Goal: Task Accomplishment & Management: Complete application form

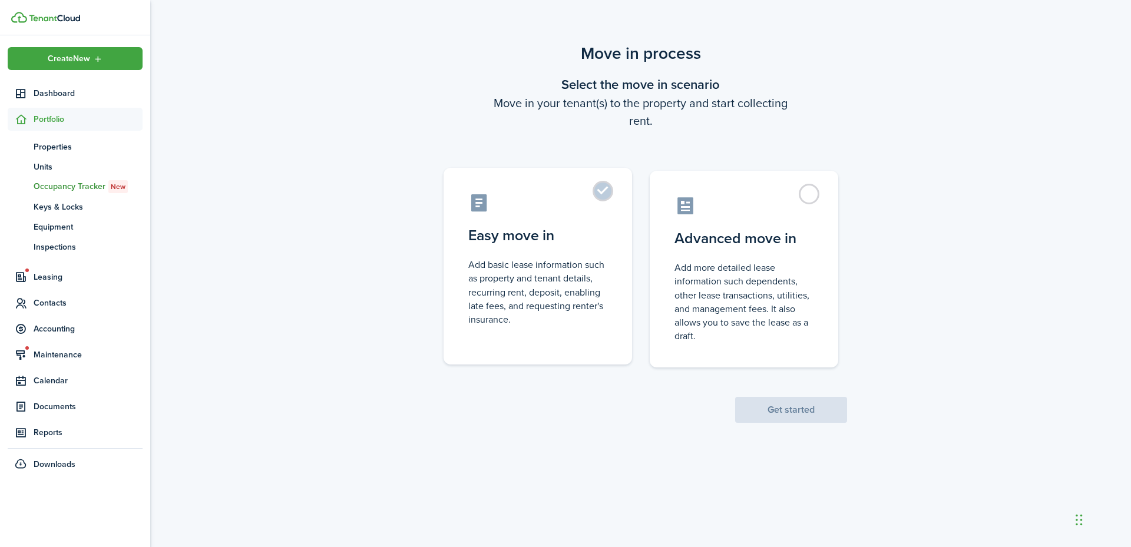
click at [552, 262] on control-radio-card-description "Add basic lease information such as property and tenant details, recurring rent…" at bounding box center [537, 292] width 139 height 68
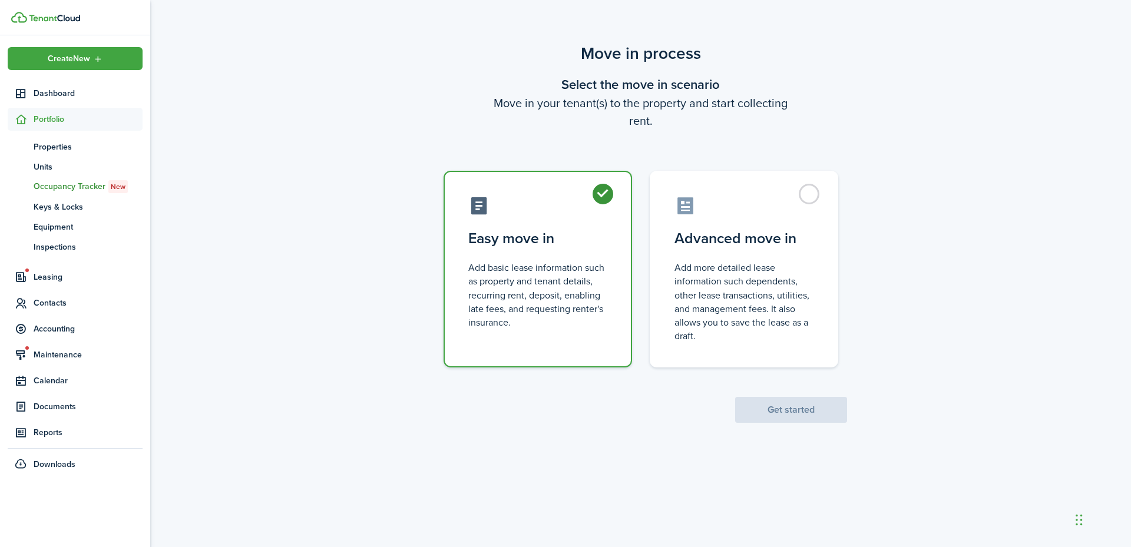
radio input "true"
click at [771, 404] on button "Get started" at bounding box center [791, 410] width 112 height 26
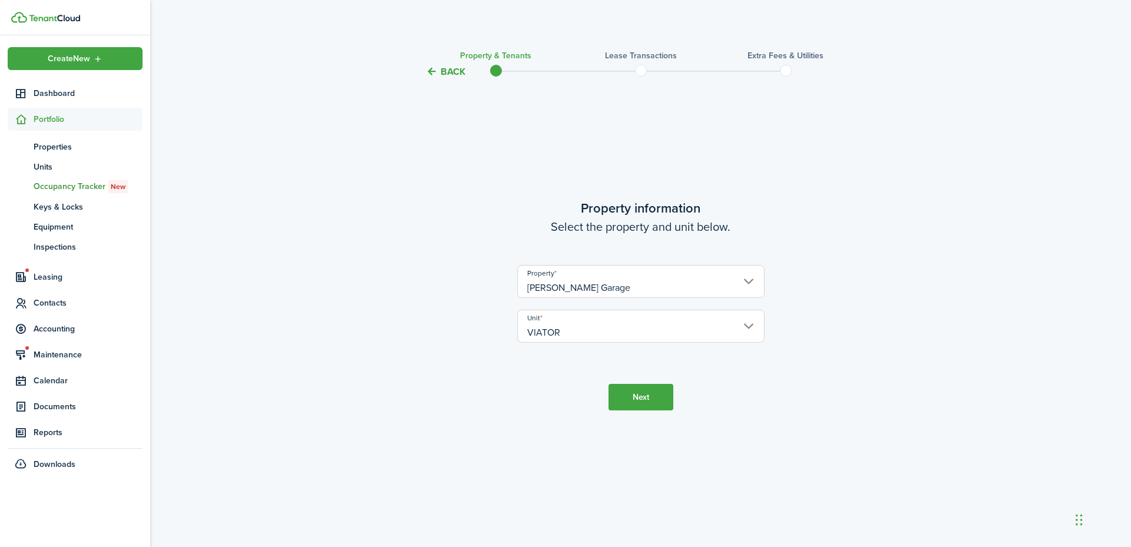
click at [657, 397] on button "Next" at bounding box center [640, 397] width 65 height 26
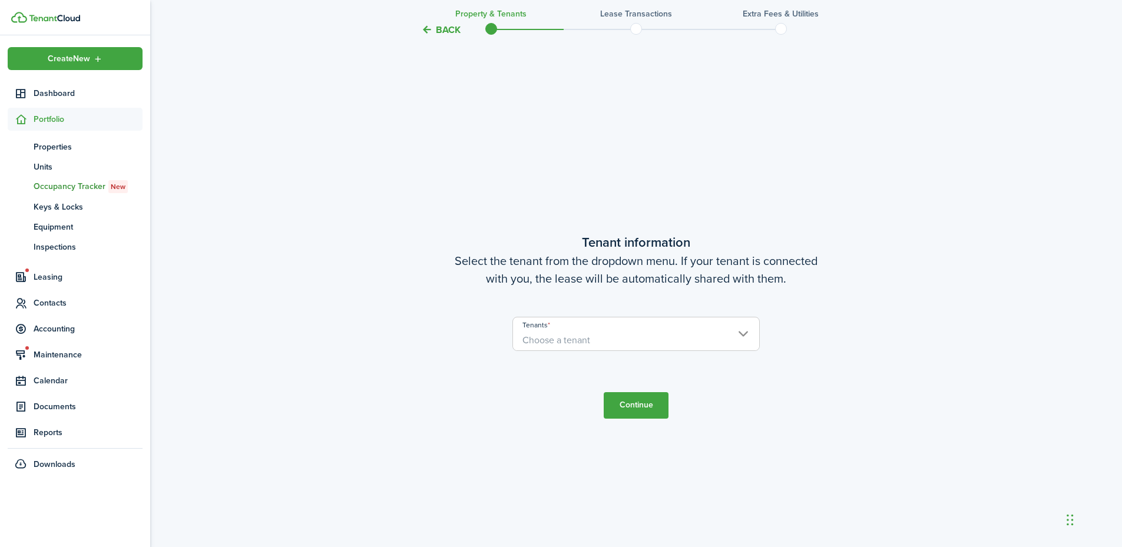
scroll to position [468, 0]
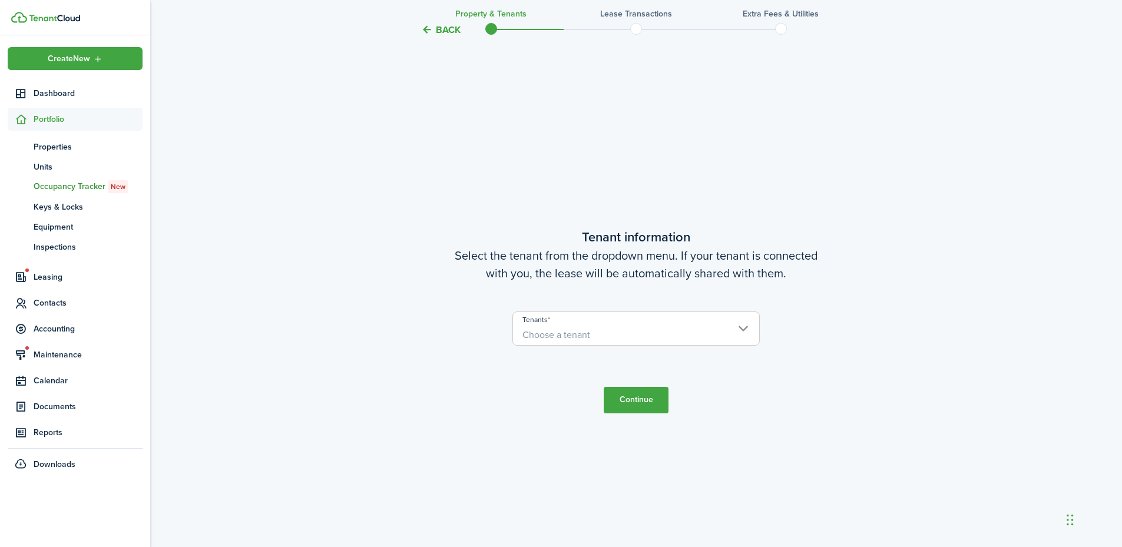
click at [654, 337] on span "Choose a tenant" at bounding box center [636, 335] width 246 height 20
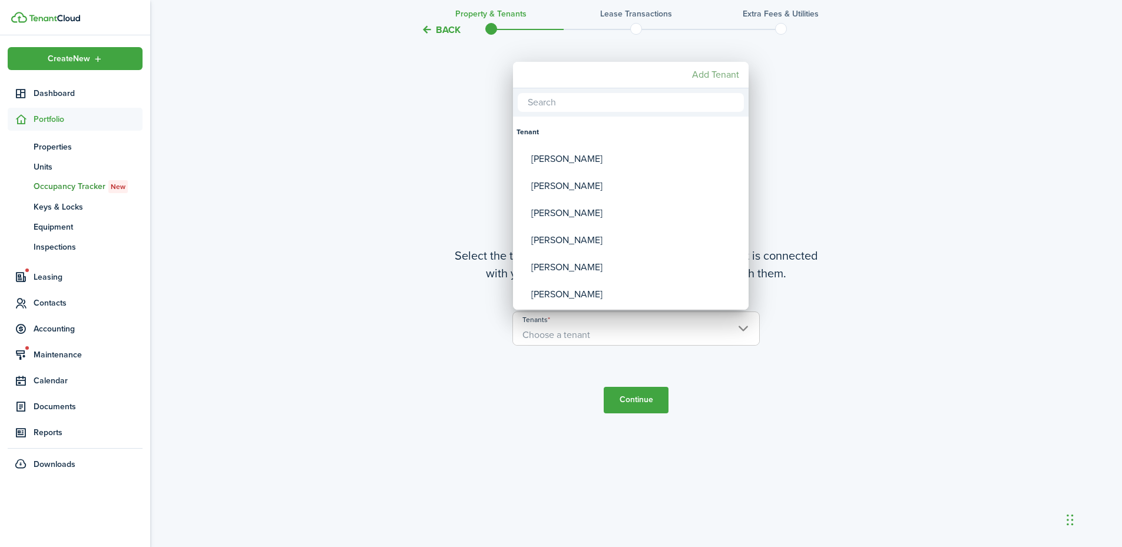
click at [707, 80] on mbsc-button "Add Tenant" at bounding box center [715, 74] width 57 height 21
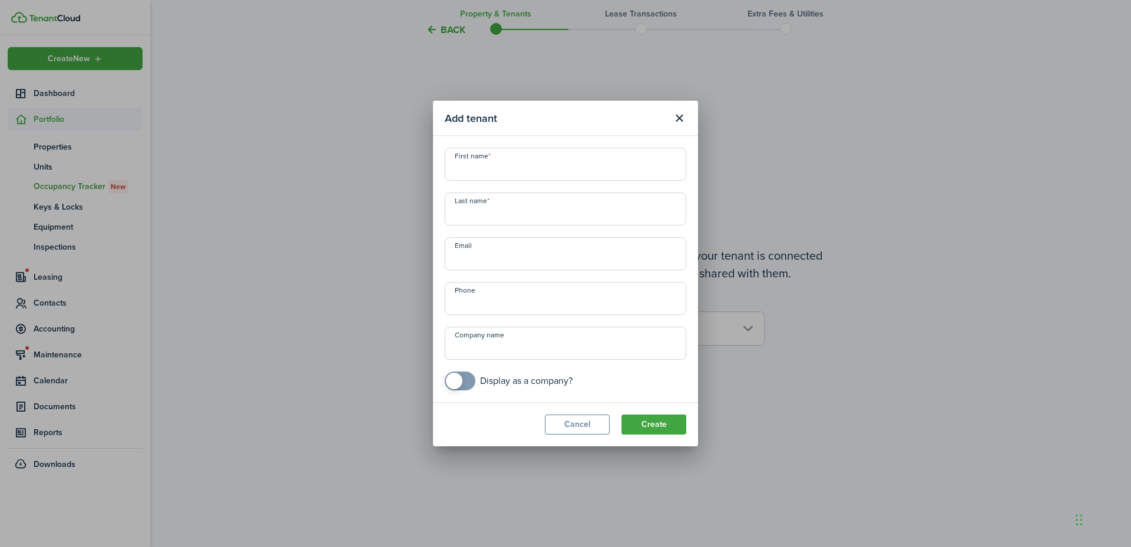
click at [589, 157] on input "First name" at bounding box center [565, 164] width 241 height 33
type input "[PERSON_NAME]"
type input "G"
type input "VIATOR"
click at [553, 258] on input "Email" at bounding box center [565, 253] width 241 height 33
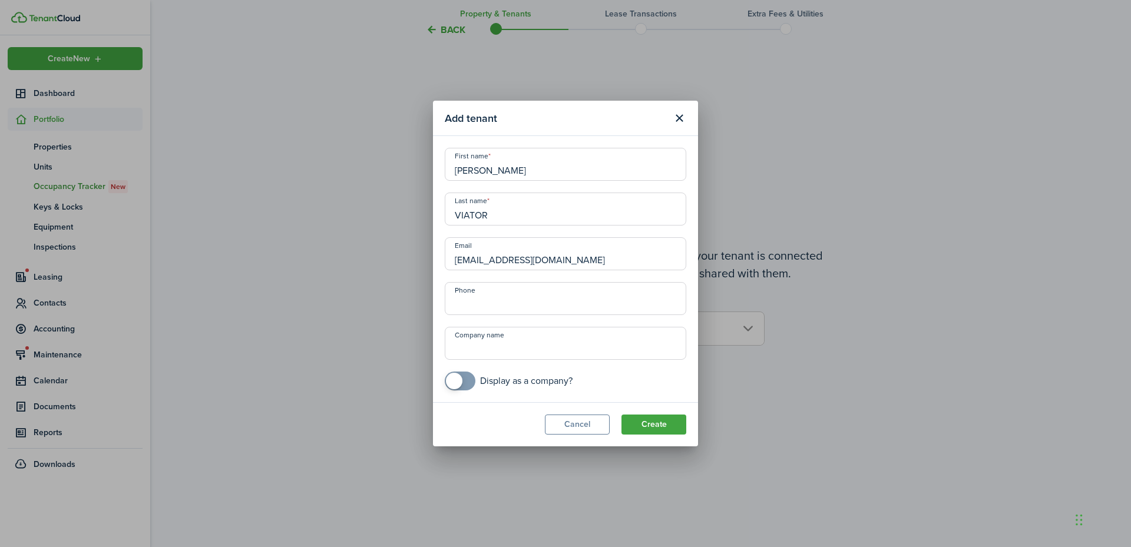
type input "[EMAIL_ADDRESS][DOMAIN_NAME]"
type input "[PHONE_NUMBER]"
click at [479, 260] on input "[EMAIL_ADDRESS][DOMAIN_NAME]" at bounding box center [565, 253] width 241 height 33
type input "[EMAIL_ADDRESS][DOMAIN_NAME]"
click at [647, 418] on button "Create" at bounding box center [653, 425] width 65 height 20
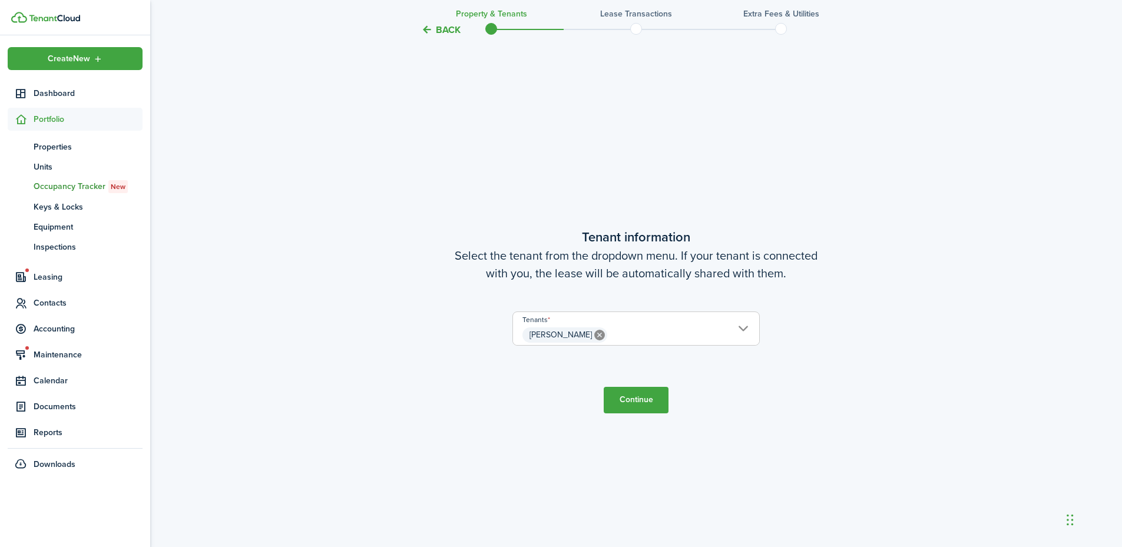
click at [641, 403] on button "Continue" at bounding box center [636, 400] width 65 height 26
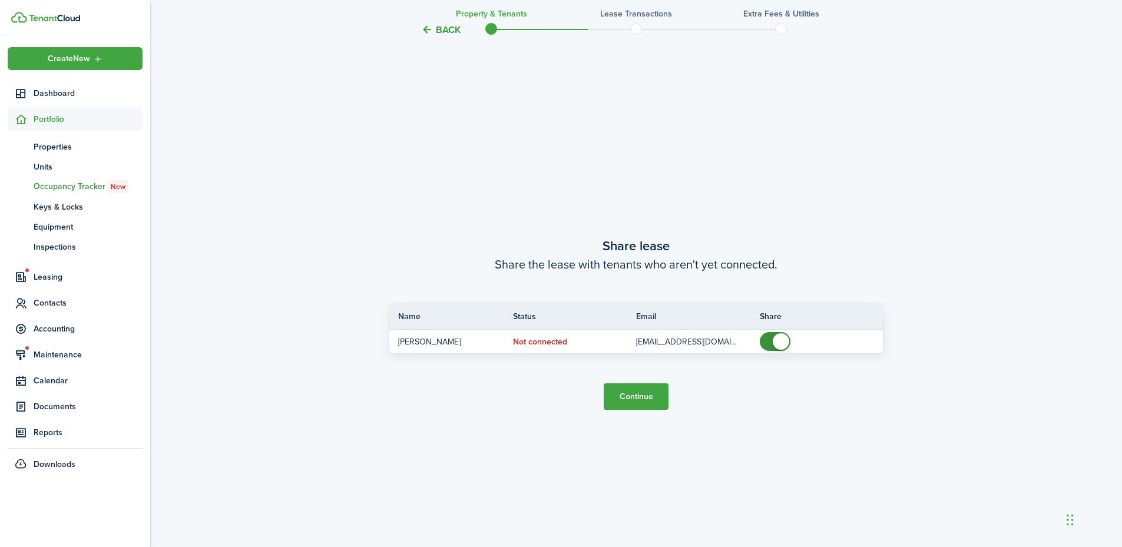
scroll to position [1015, 0]
click at [640, 399] on button "Continue" at bounding box center [636, 393] width 65 height 26
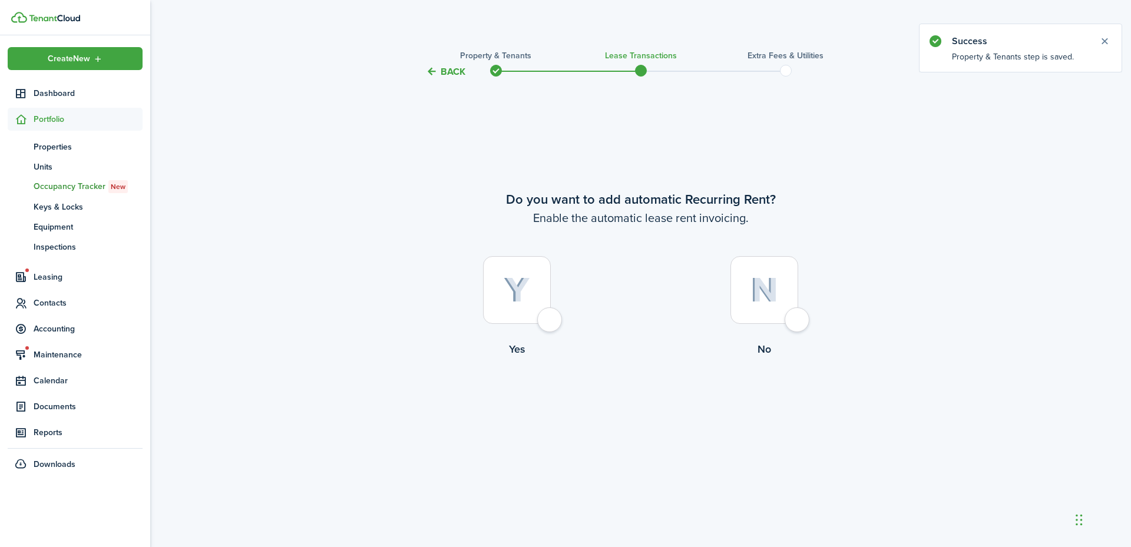
click at [546, 316] on div at bounding box center [517, 290] width 68 height 68
radio input "true"
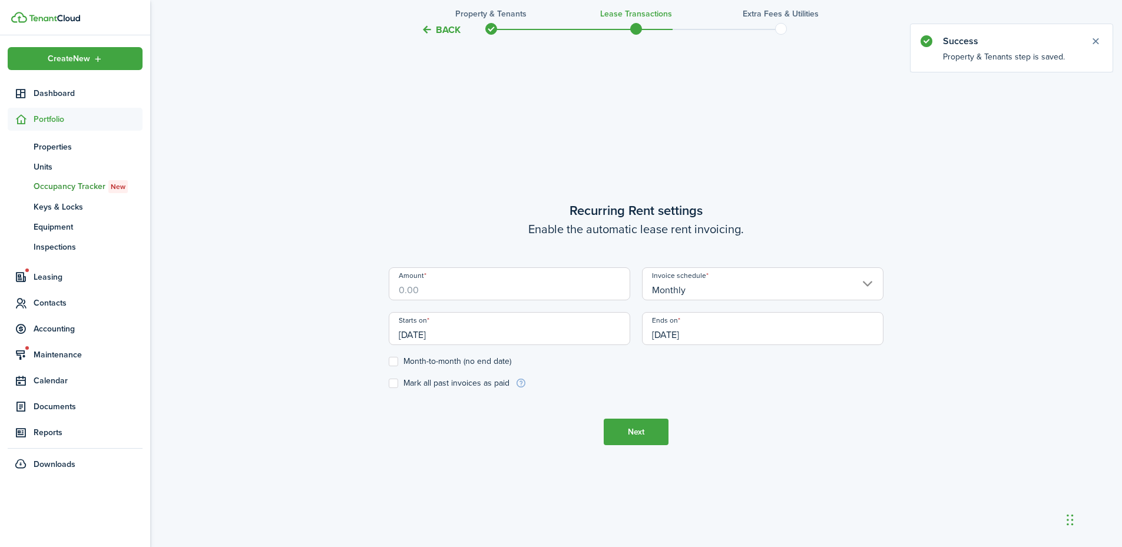
scroll to position [468, 0]
click at [521, 287] on input "Amount" at bounding box center [509, 280] width 241 height 33
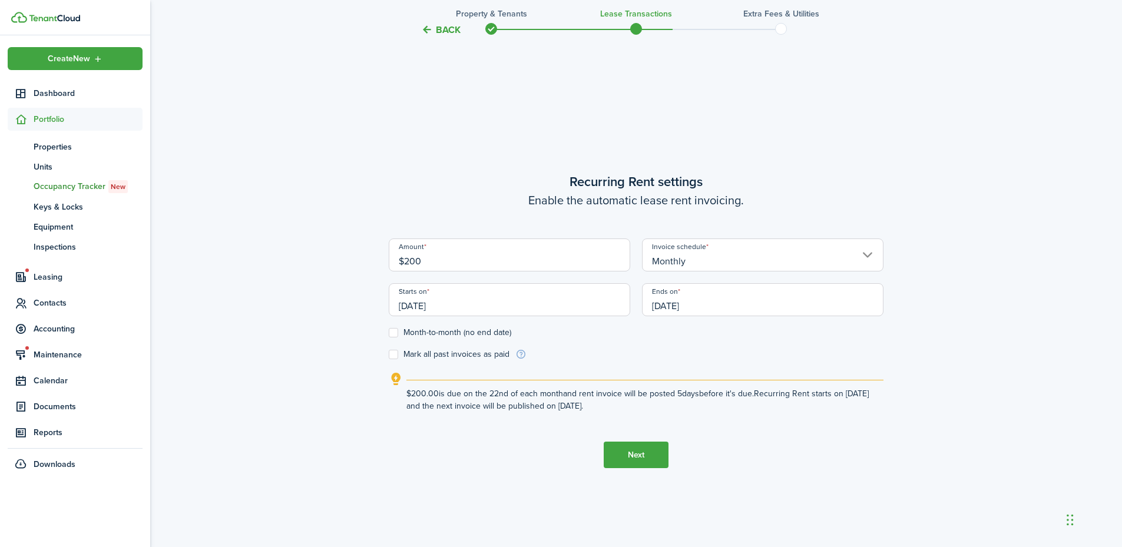
click at [520, 307] on input "[DATE]" at bounding box center [509, 299] width 241 height 33
type input "$200.00"
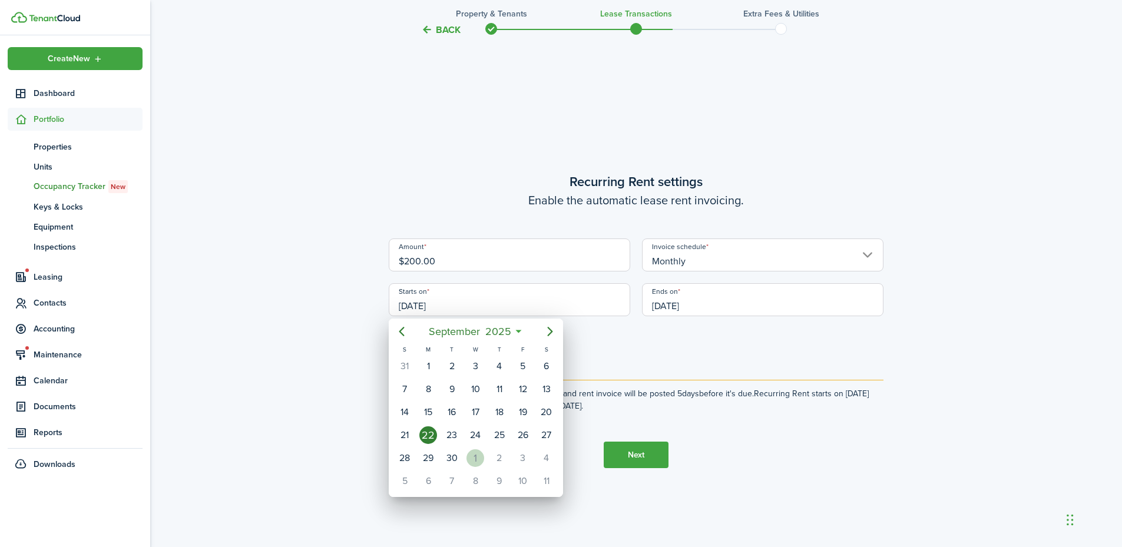
click at [478, 460] on div "1" at bounding box center [475, 458] width 18 height 18
type input "[DATE]"
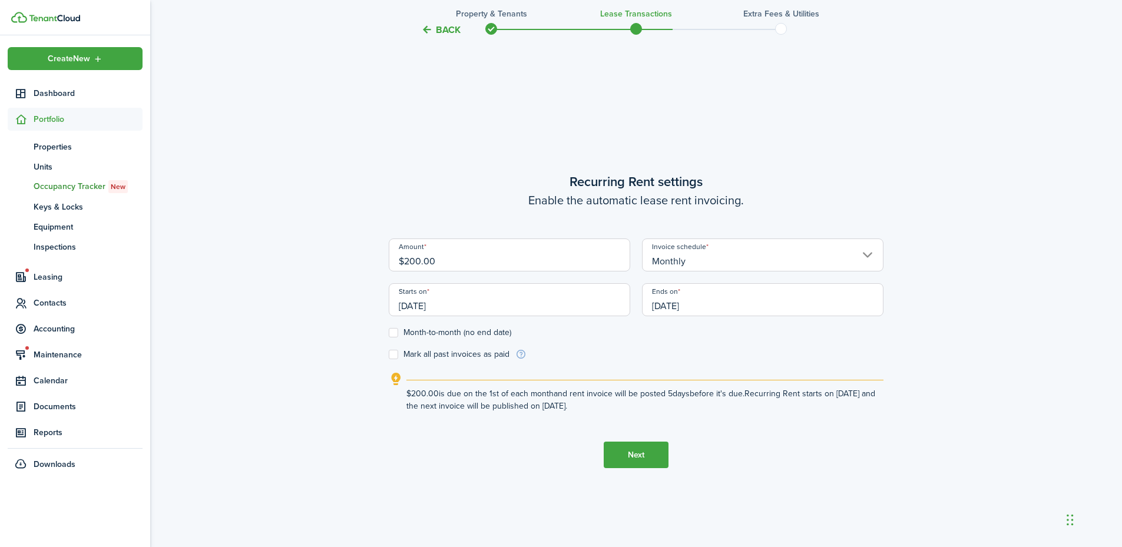
scroll to position [0, 0]
click at [422, 332] on label "Month-to-month (no end date)" at bounding box center [450, 332] width 122 height 9
click at [389, 333] on input "Month-to-month (no end date)" at bounding box center [388, 333] width 1 height 1
checkbox input "true"
click at [637, 455] on button "Next" at bounding box center [636, 455] width 65 height 26
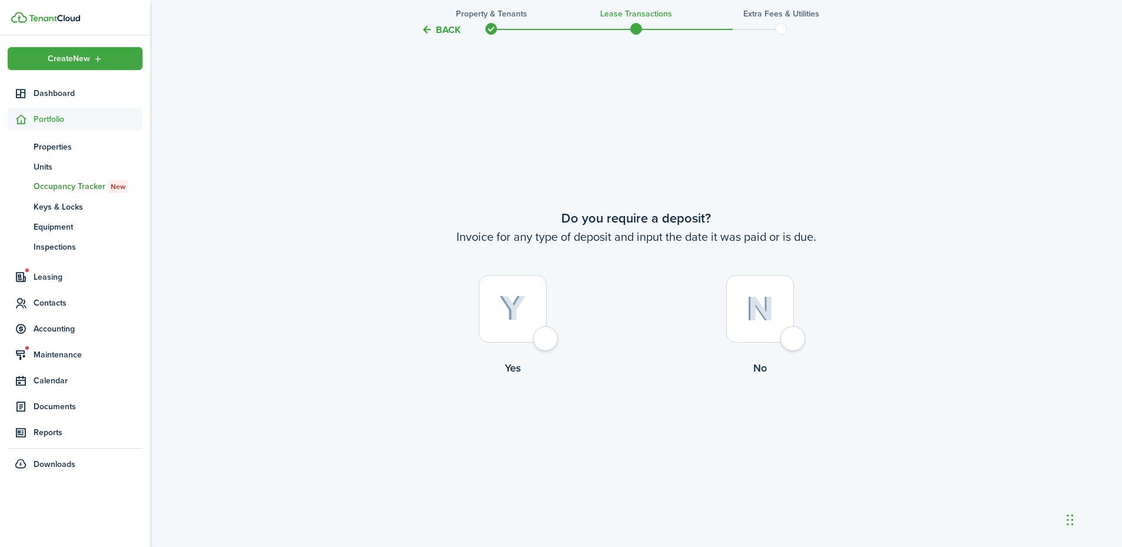
scroll to position [1015, 0]
click at [806, 333] on label "No" at bounding box center [759, 325] width 247 height 107
radio input "true"
click at [625, 432] on button "Continue" at bounding box center [636, 421] width 65 height 26
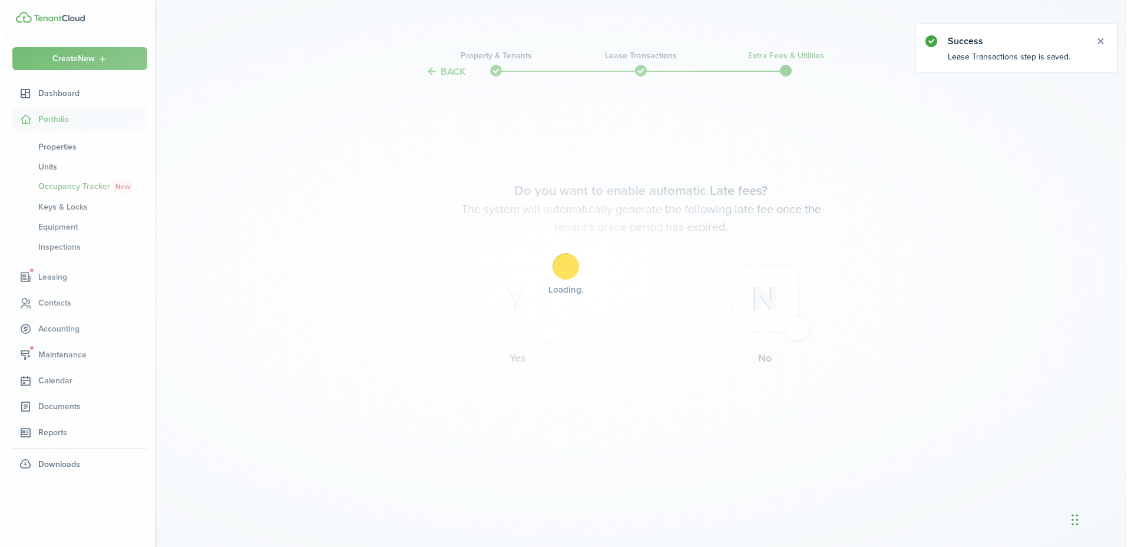
scroll to position [0, 0]
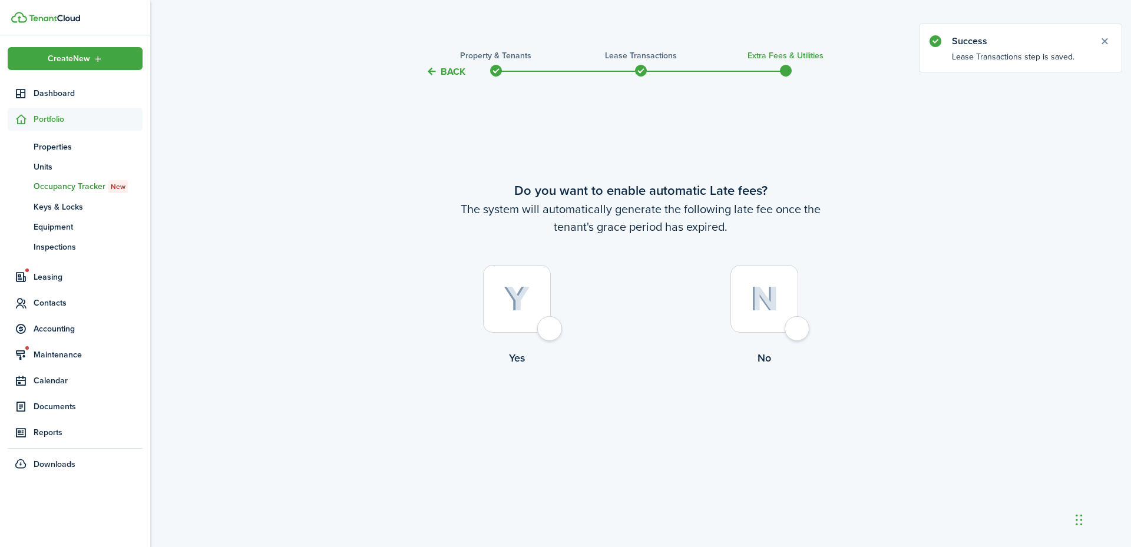
click at [563, 325] on label "Yes" at bounding box center [516, 318] width 247 height 107
radio input "true"
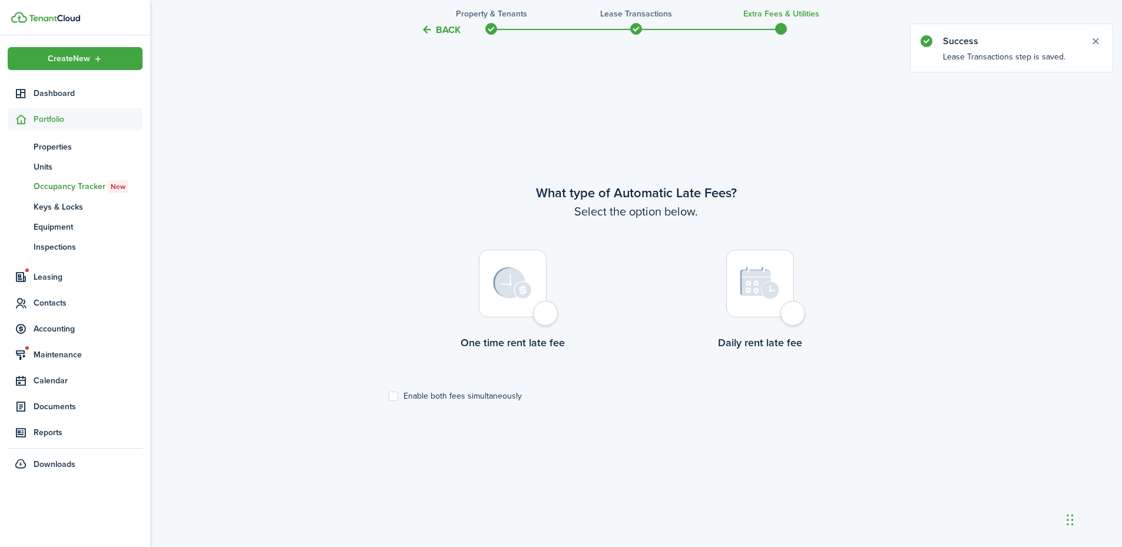
click at [546, 317] on div at bounding box center [513, 284] width 68 height 68
radio input "true"
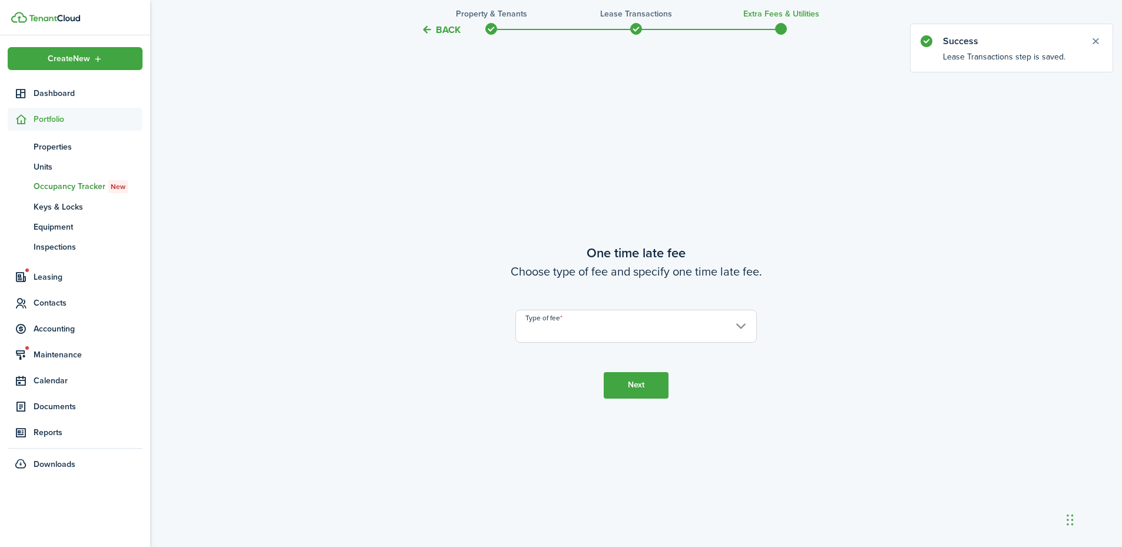
scroll to position [1015, 0]
click at [552, 321] on input "Type of fee" at bounding box center [635, 325] width 241 height 33
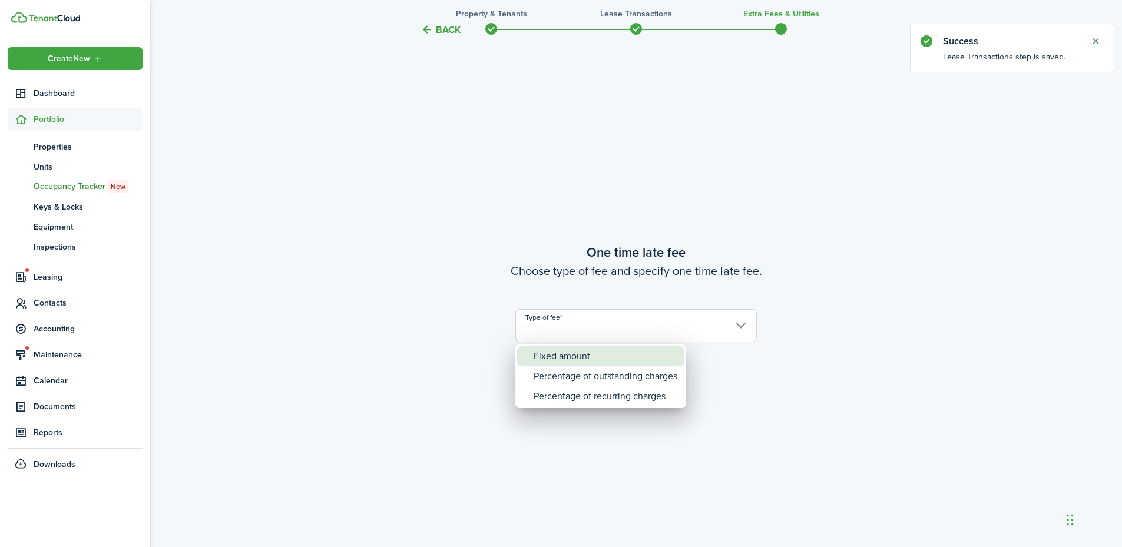
click at [564, 358] on div "Fixed amount" at bounding box center [606, 356] width 144 height 20
type input "Fixed amount"
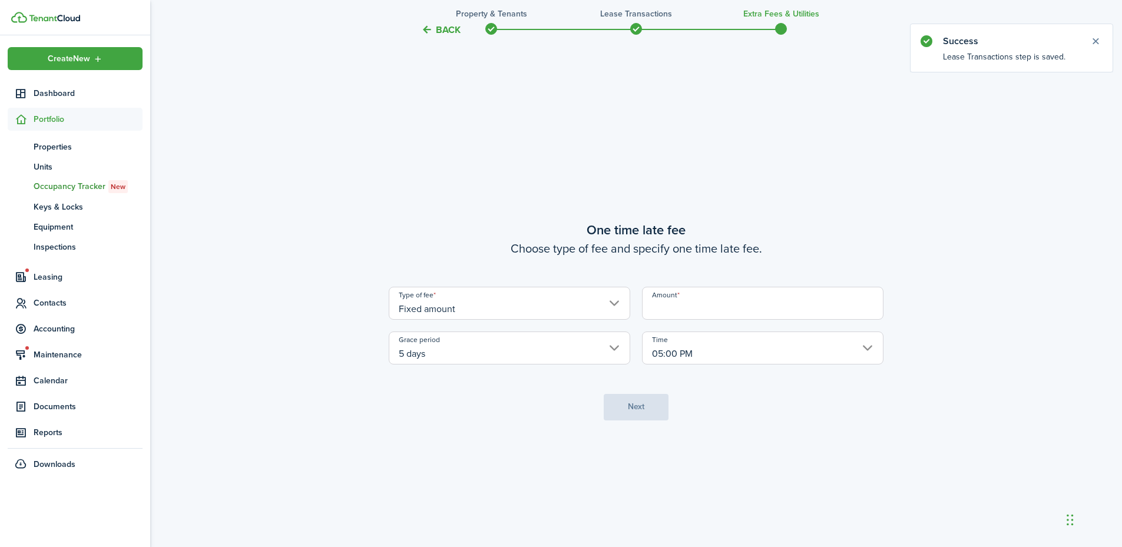
click at [671, 309] on input "Amount" at bounding box center [762, 303] width 241 height 33
type input "$15.00"
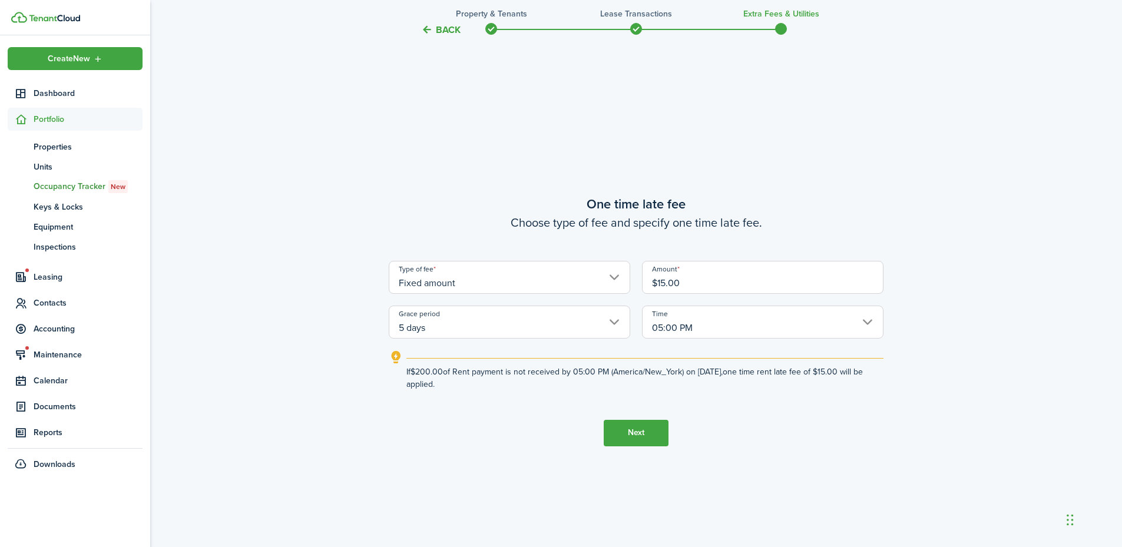
click at [632, 428] on button "Next" at bounding box center [636, 433] width 65 height 26
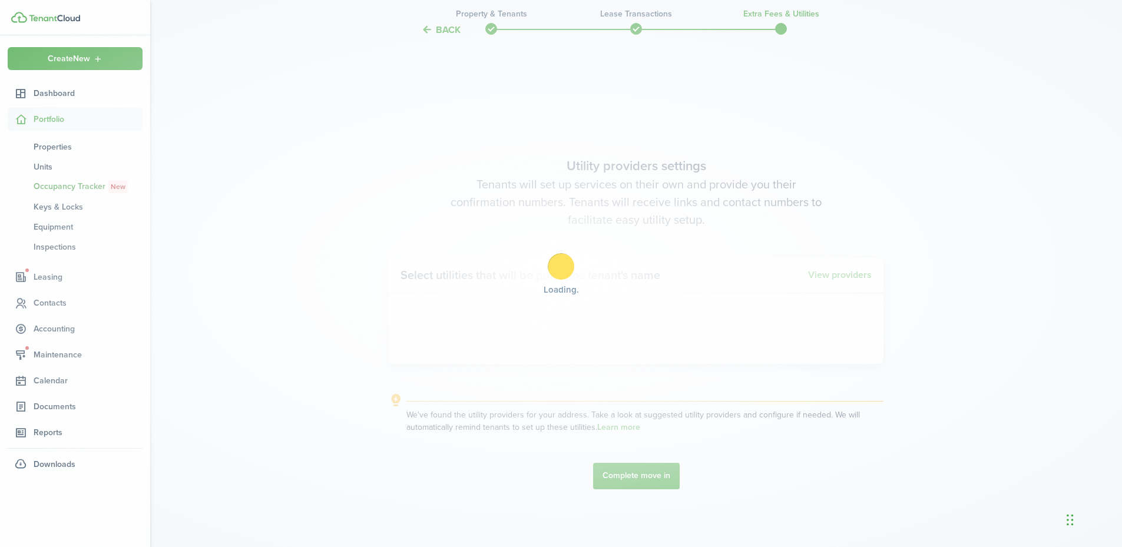
scroll to position [1562, 0]
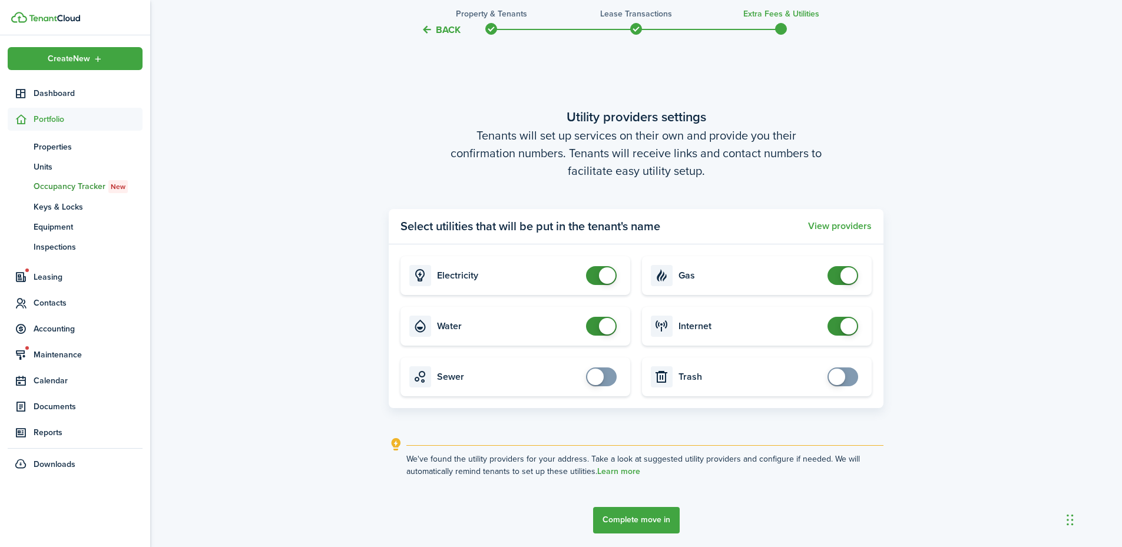
checkbox input "false"
click at [608, 274] on span at bounding box center [607, 275] width 16 height 16
checkbox input "false"
click at [607, 325] on span at bounding box center [607, 326] width 16 height 16
checkbox input "false"
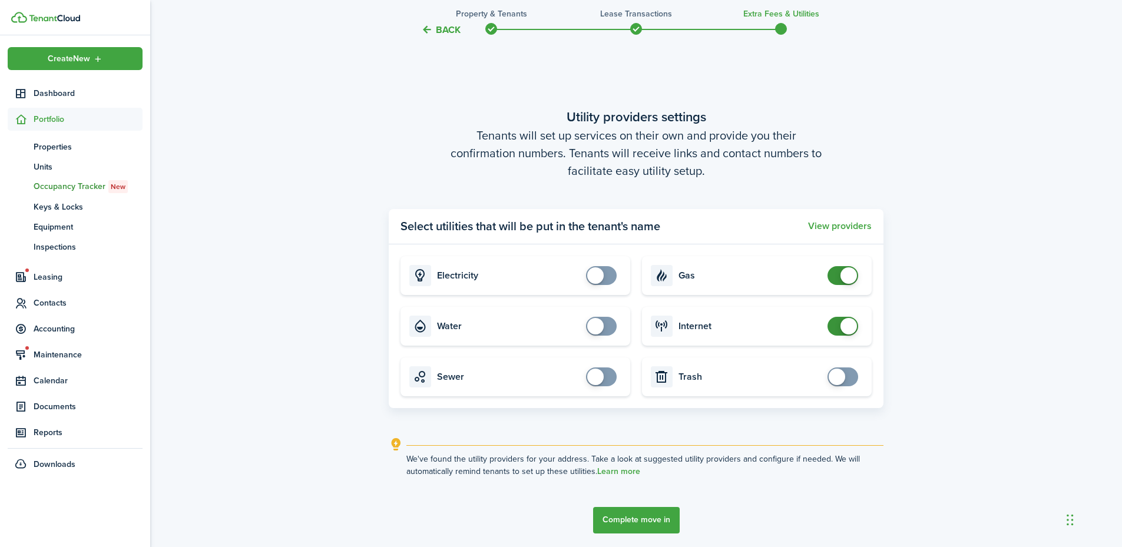
click at [845, 273] on span at bounding box center [848, 275] width 16 height 16
checkbox input "false"
click at [841, 324] on span at bounding box center [848, 326] width 16 height 16
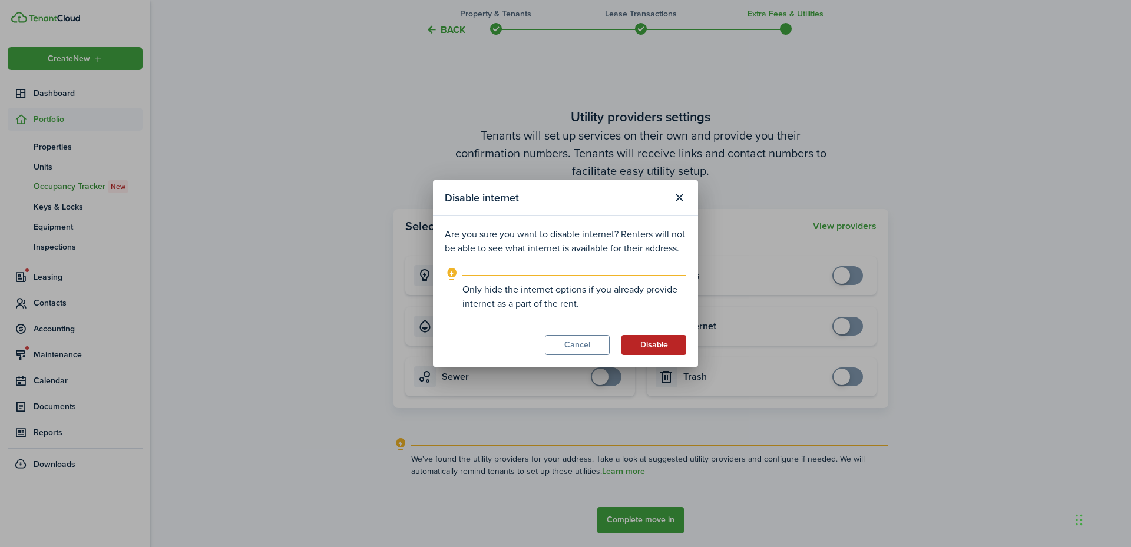
click at [653, 343] on button "Disable" at bounding box center [653, 345] width 65 height 20
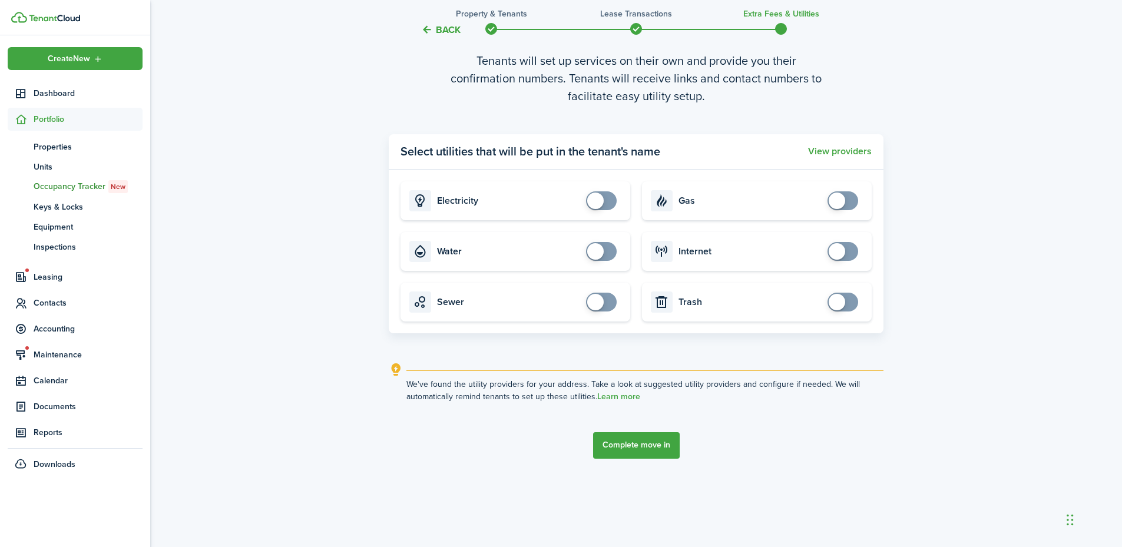
scroll to position [1641, 0]
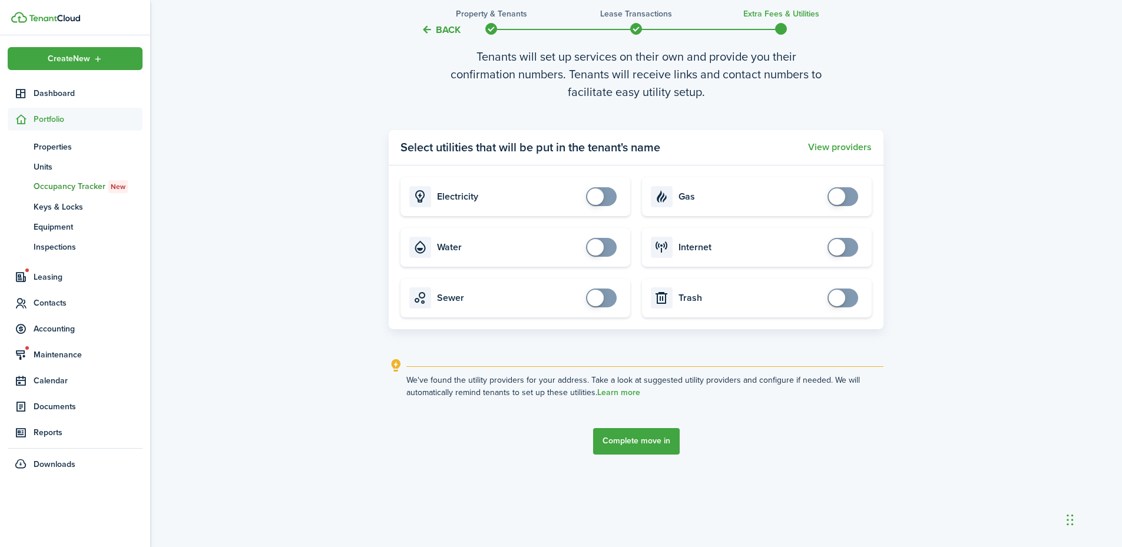
click at [651, 444] on button "Complete move in" at bounding box center [636, 441] width 87 height 26
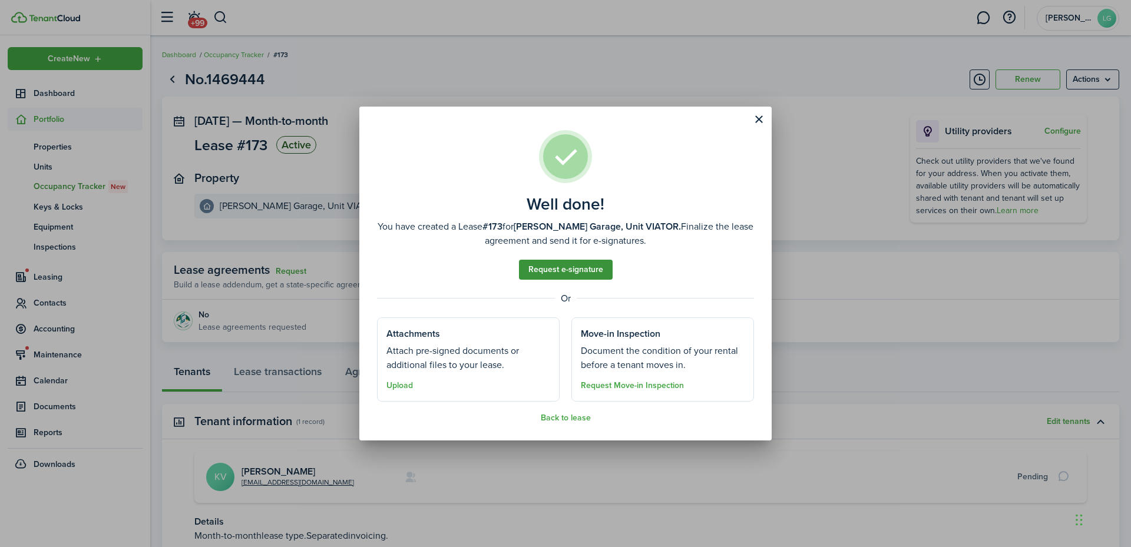
click at [559, 271] on link "Request e-signature" at bounding box center [566, 270] width 94 height 20
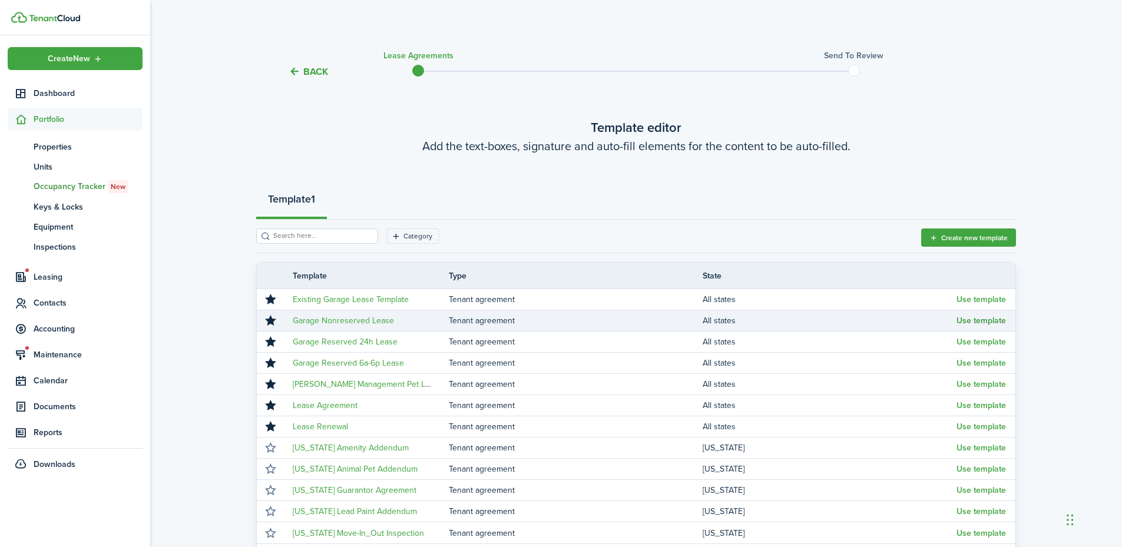
click at [969, 319] on button "Use template" at bounding box center [980, 320] width 49 height 9
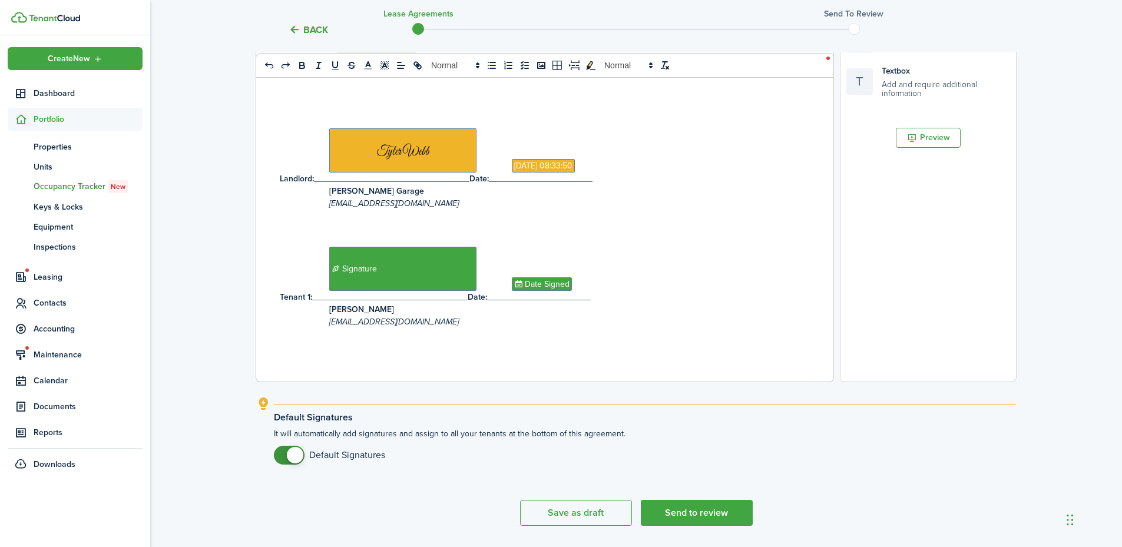
scroll to position [369, 0]
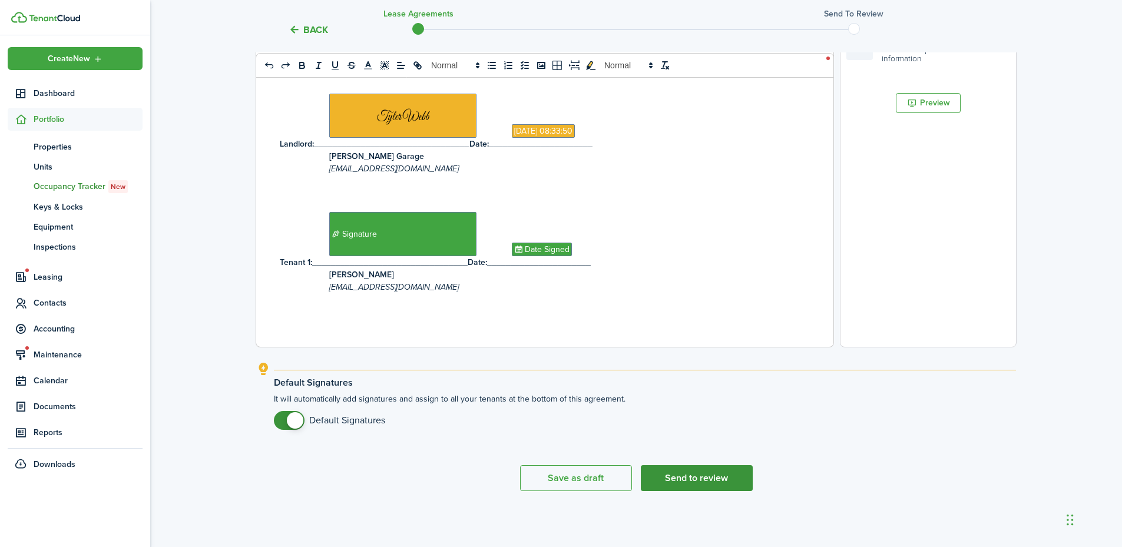
click at [685, 479] on button "Send to review" at bounding box center [697, 478] width 112 height 26
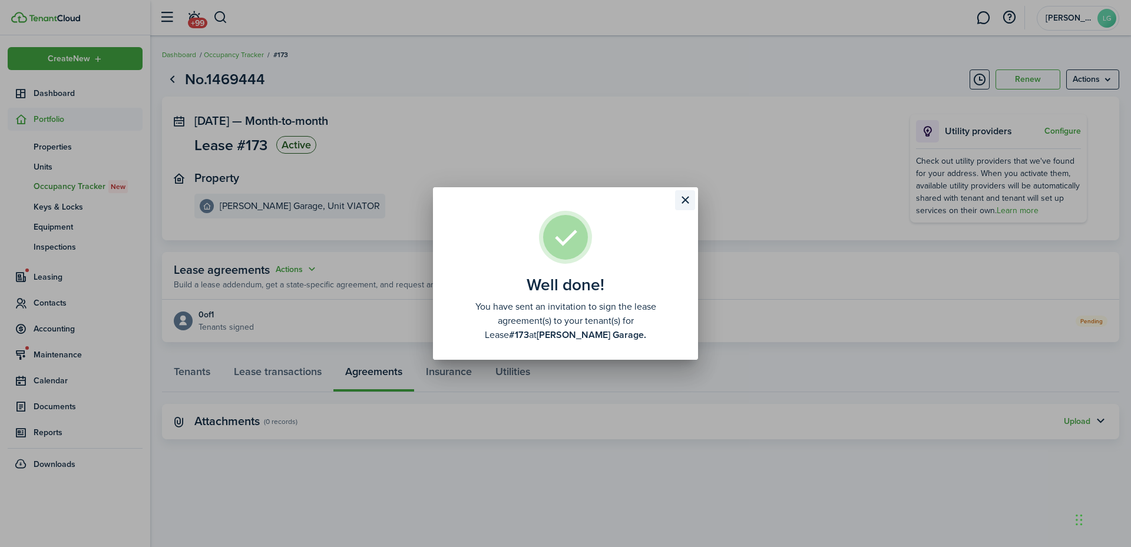
click at [687, 197] on button "Close modal" at bounding box center [685, 200] width 20 height 20
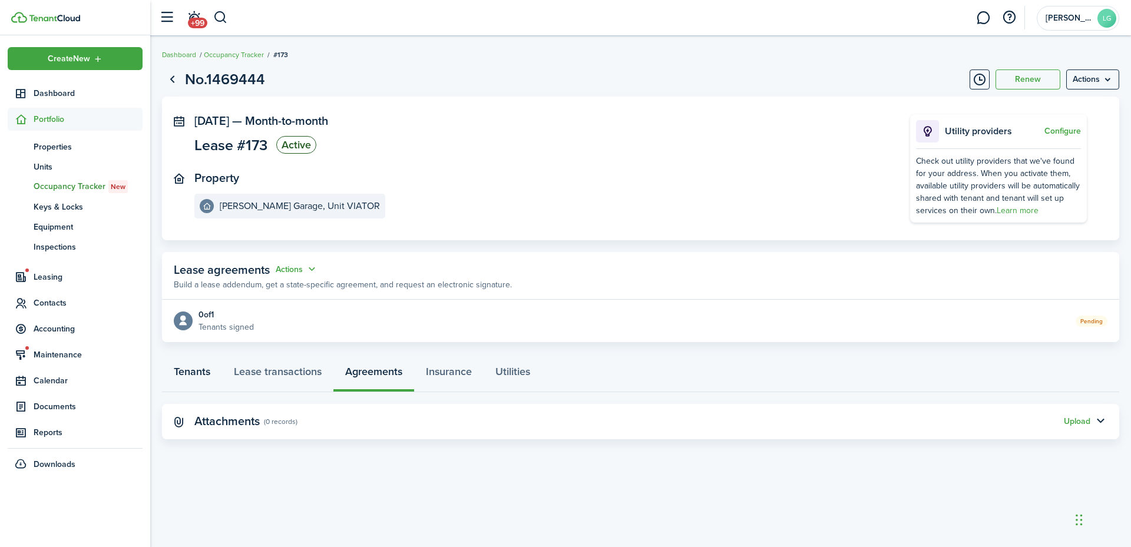
click at [188, 365] on link "Tenants" at bounding box center [192, 374] width 60 height 35
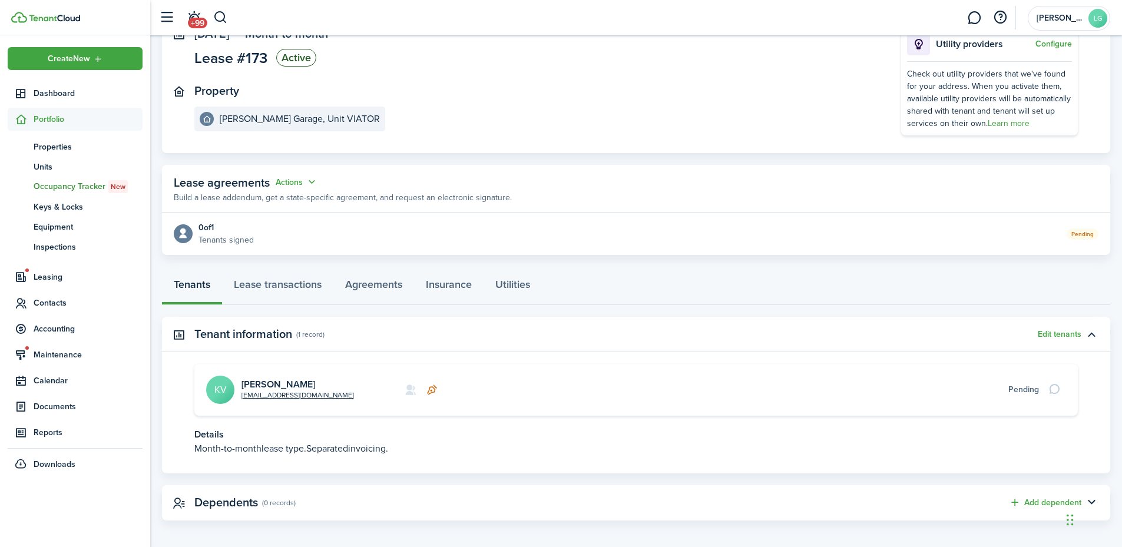
scroll to position [93, 0]
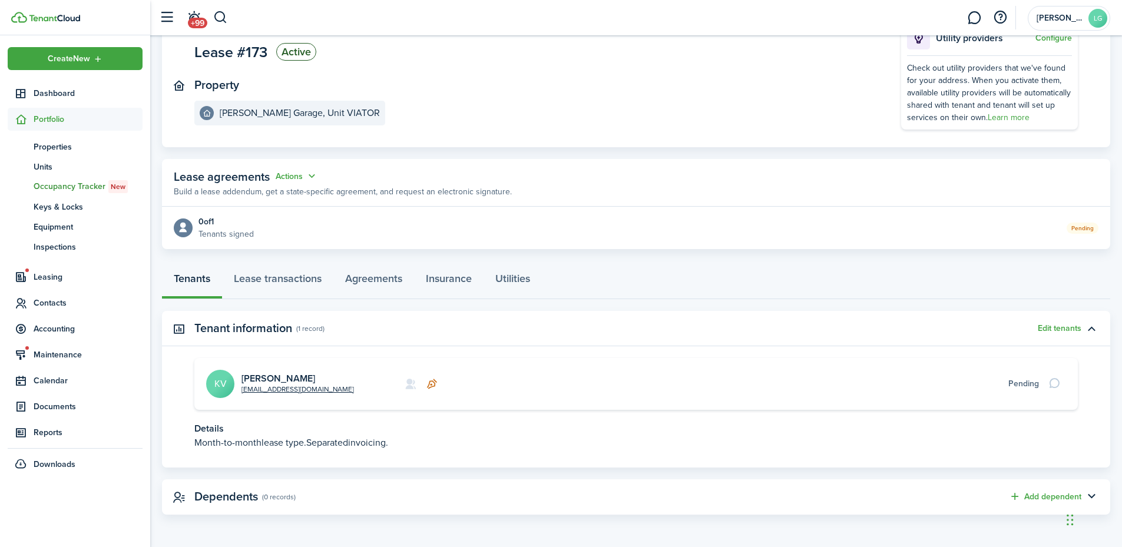
click at [221, 390] on avatar-text "KV" at bounding box center [220, 384] width 28 height 28
click at [256, 384] on link "[EMAIL_ADDRESS][DOMAIN_NAME]" at bounding box center [297, 389] width 112 height 11
drag, startPoint x: 213, startPoint y: 372, endPoint x: 218, endPoint y: 366, distance: 7.5
click at [213, 372] on avatar-text "KV" at bounding box center [220, 384] width 28 height 28
click at [283, 286] on link "Lease transactions" at bounding box center [277, 281] width 111 height 35
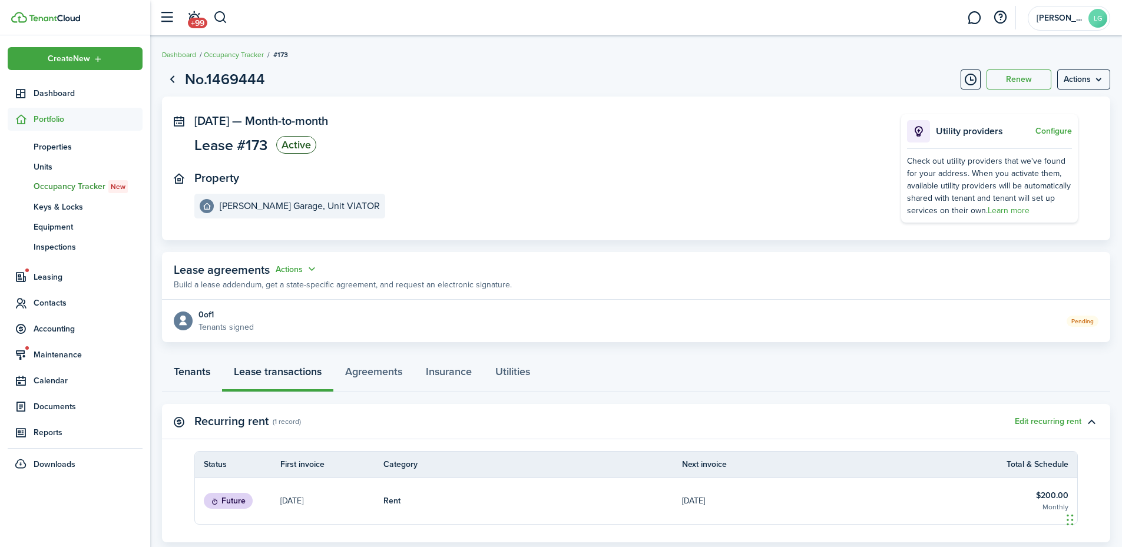
click at [204, 376] on link "Tenants" at bounding box center [192, 374] width 60 height 35
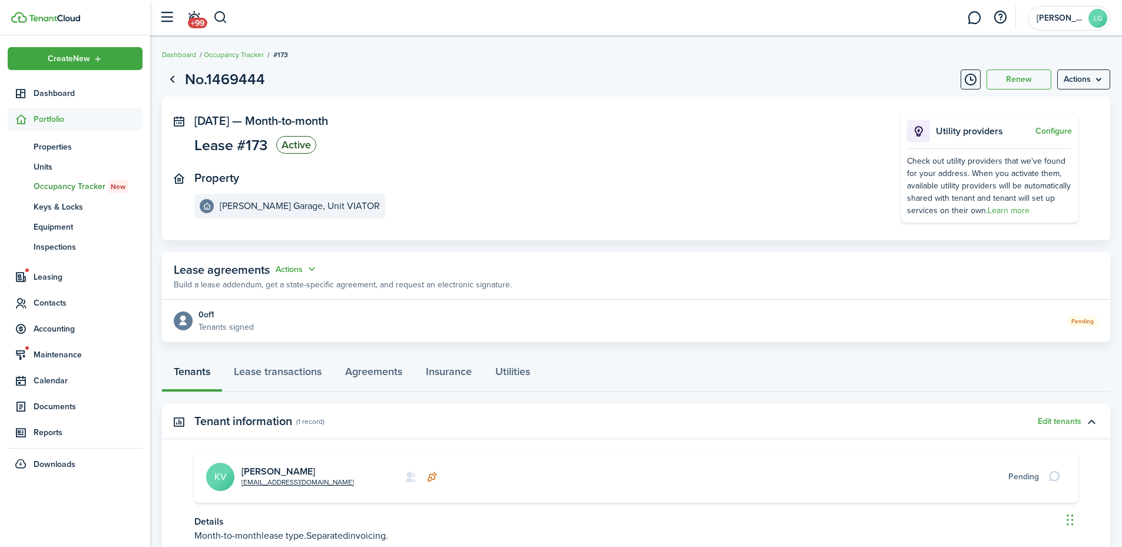
click at [218, 478] on avatar-text "KV" at bounding box center [220, 477] width 28 height 28
click at [256, 468] on link "[PERSON_NAME]" at bounding box center [278, 472] width 74 height 14
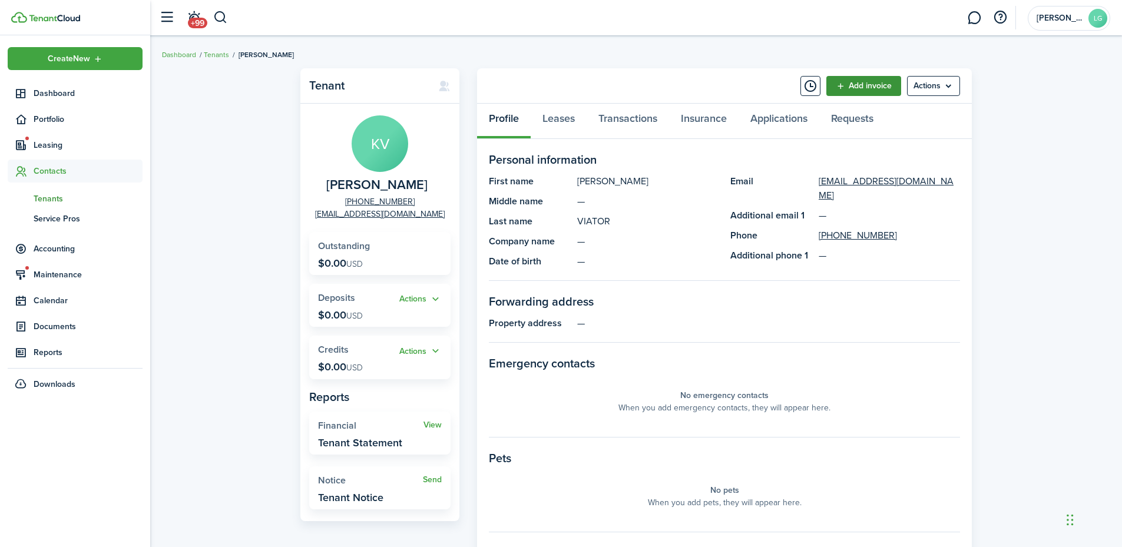
click at [873, 91] on link "Add invoice" at bounding box center [863, 86] width 75 height 20
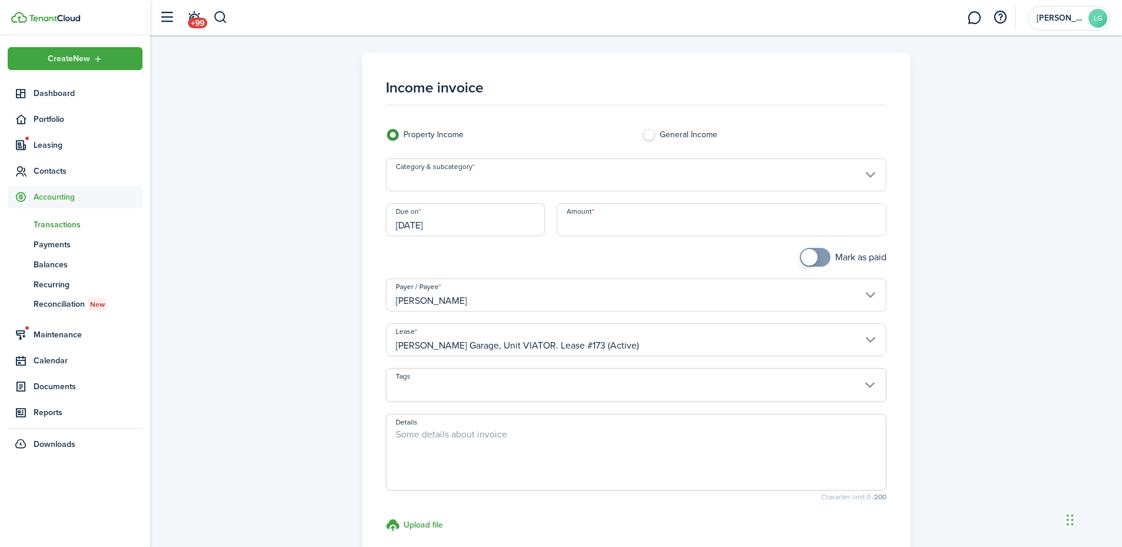
click at [552, 181] on input "Category & subcategory" at bounding box center [636, 174] width 501 height 33
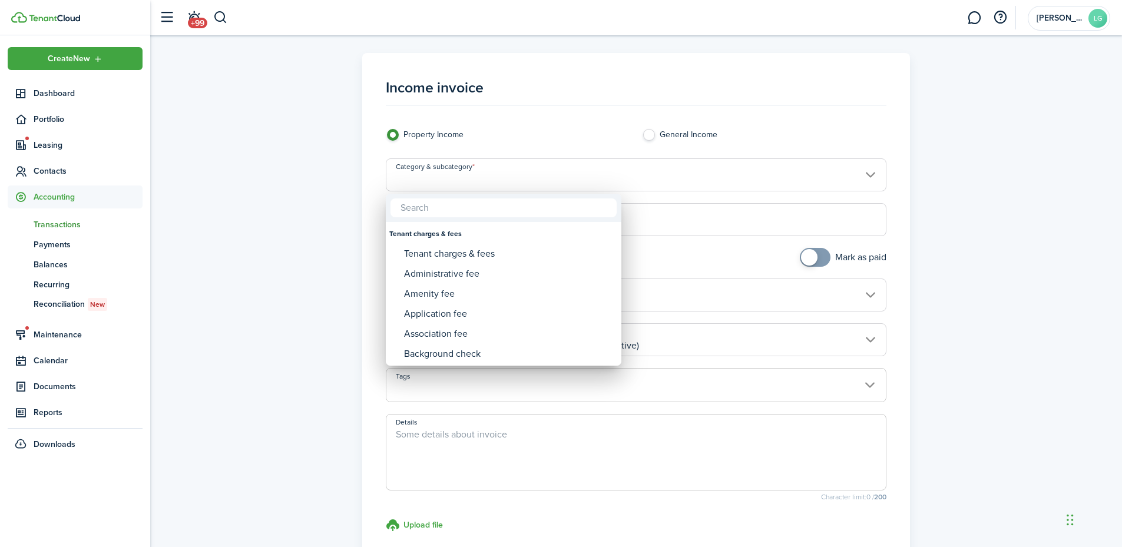
click at [521, 218] on div at bounding box center [504, 208] width 236 height 28
click at [521, 216] on input "text" at bounding box center [503, 207] width 226 height 19
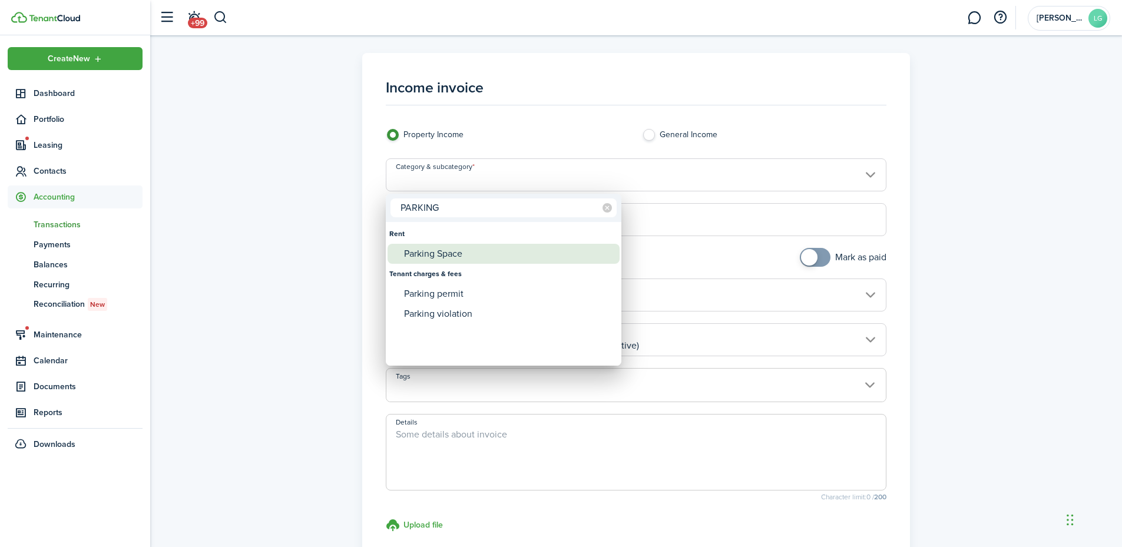
type input "PARKING"
click at [469, 252] on div "Parking Space" at bounding box center [508, 254] width 208 height 20
type input "Rent / Parking Space"
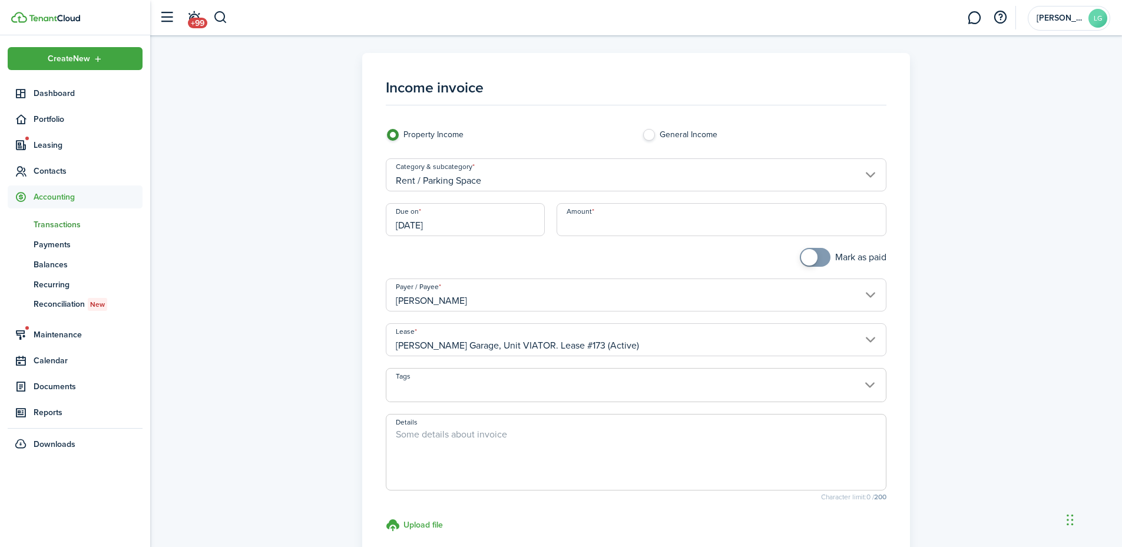
click at [597, 225] on input "Amount" at bounding box center [721, 219] width 330 height 33
type input "$60.00"
click at [518, 437] on textarea "Details" at bounding box center [636, 456] width 500 height 57
type textarea "p"
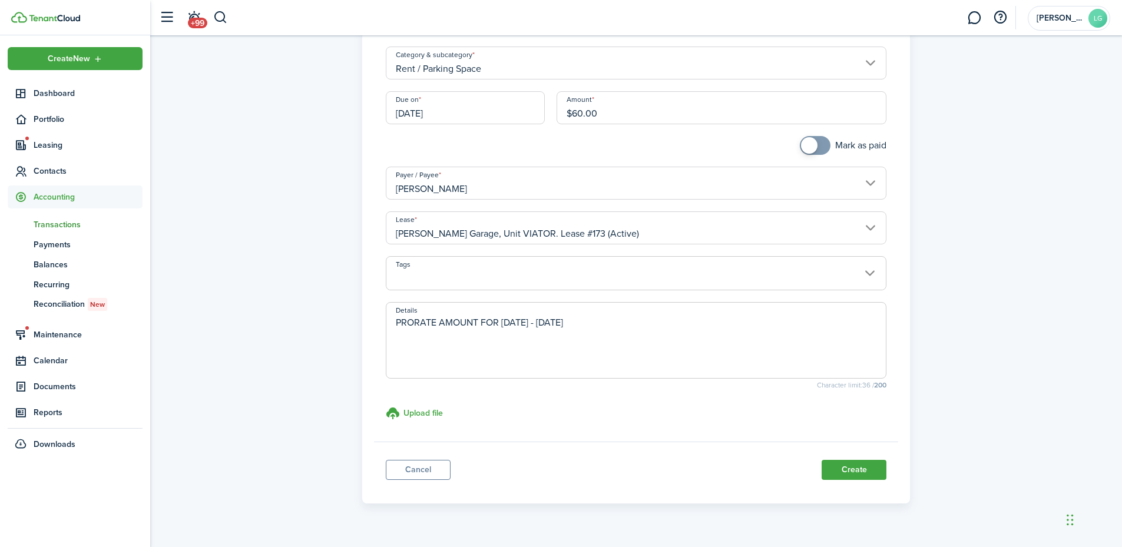
scroll to position [136, 0]
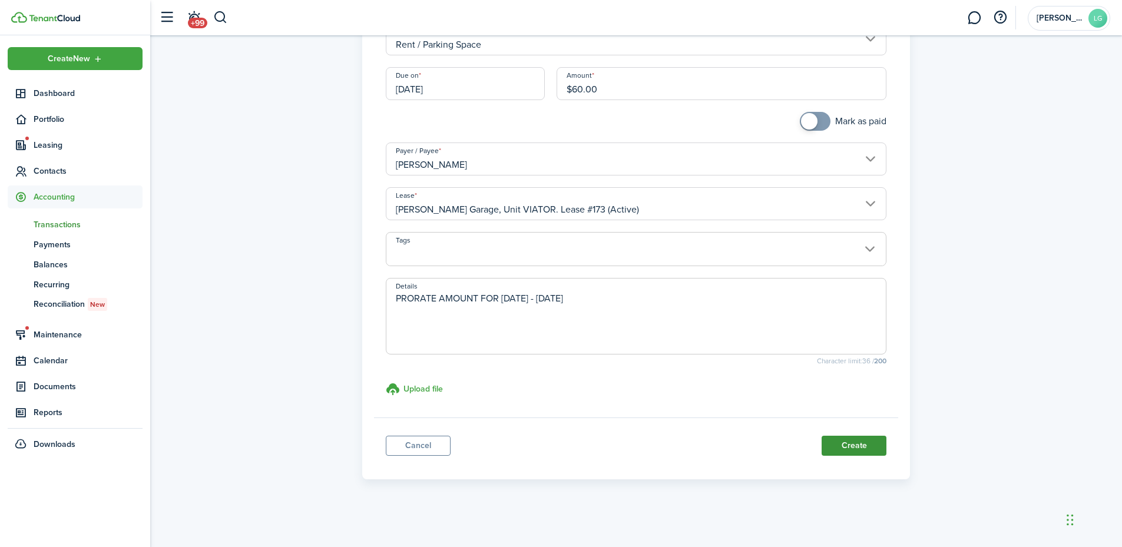
type textarea "PRORATE AMOUNT FOR [DATE] - [DATE]"
click at [843, 443] on button "Create" at bounding box center [853, 446] width 65 height 20
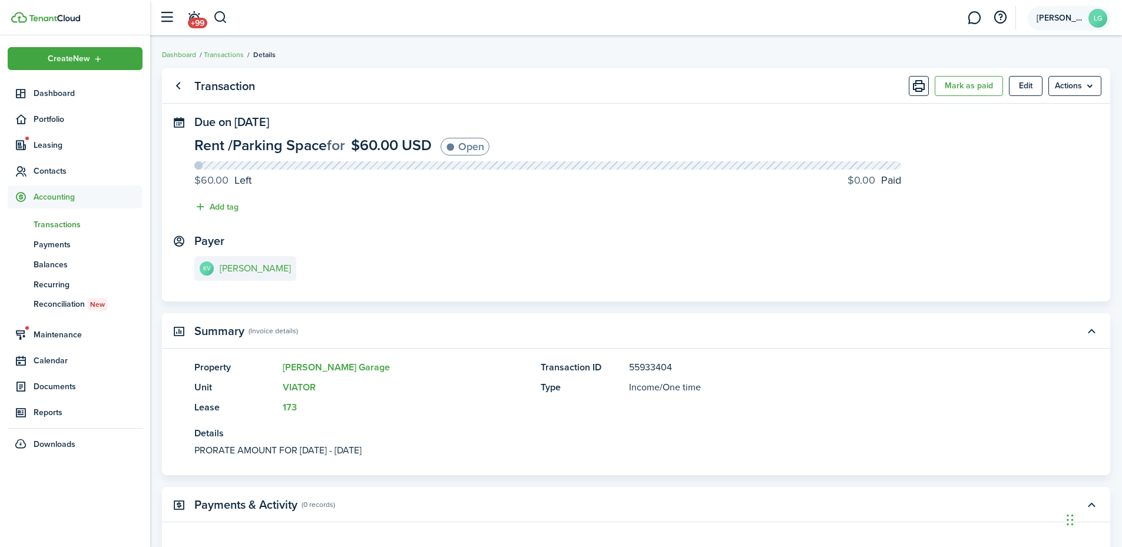
click at [1066, 19] on span "[PERSON_NAME] Garage" at bounding box center [1059, 18] width 47 height 8
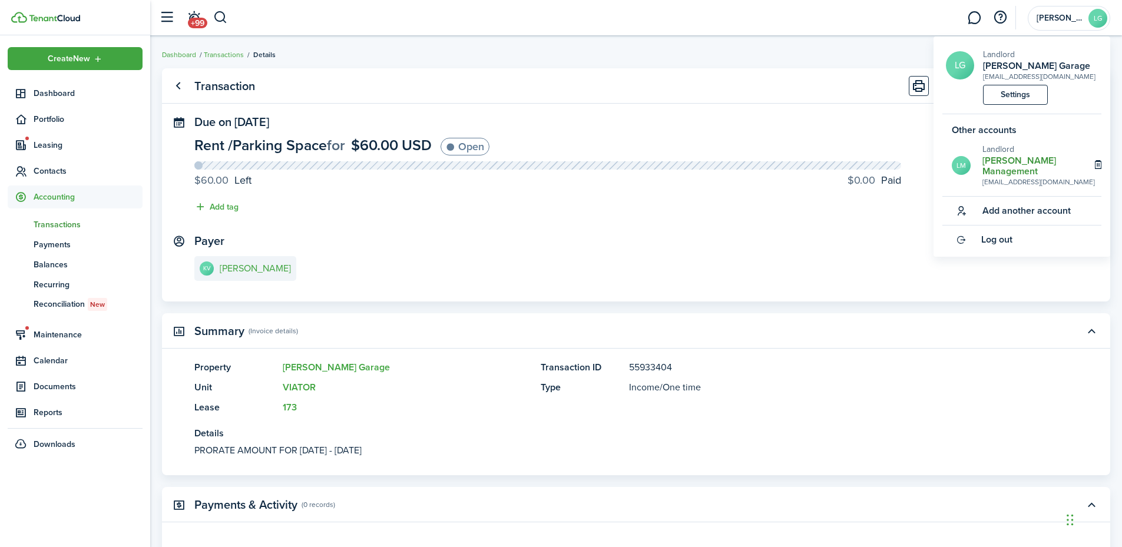
click at [1021, 161] on h2 "[PERSON_NAME] Management" at bounding box center [1038, 165] width 112 height 21
